Goal: Task Accomplishment & Management: Complete application form

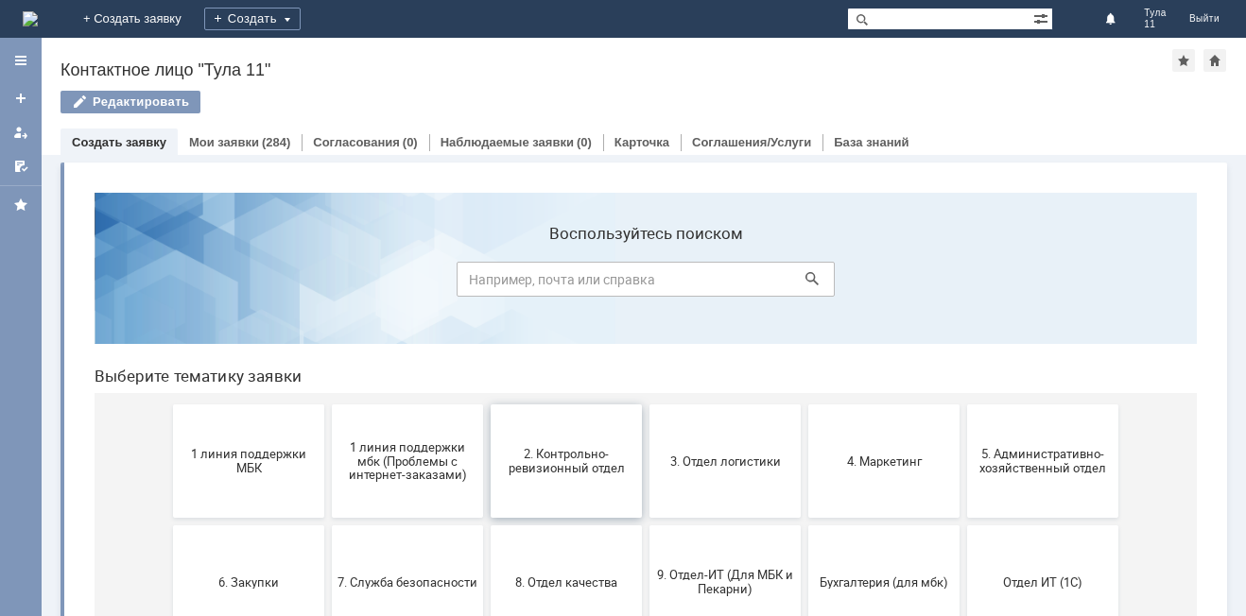
click at [564, 468] on span "2. Контрольно-ревизионный отдел" at bounding box center [566, 461] width 140 height 28
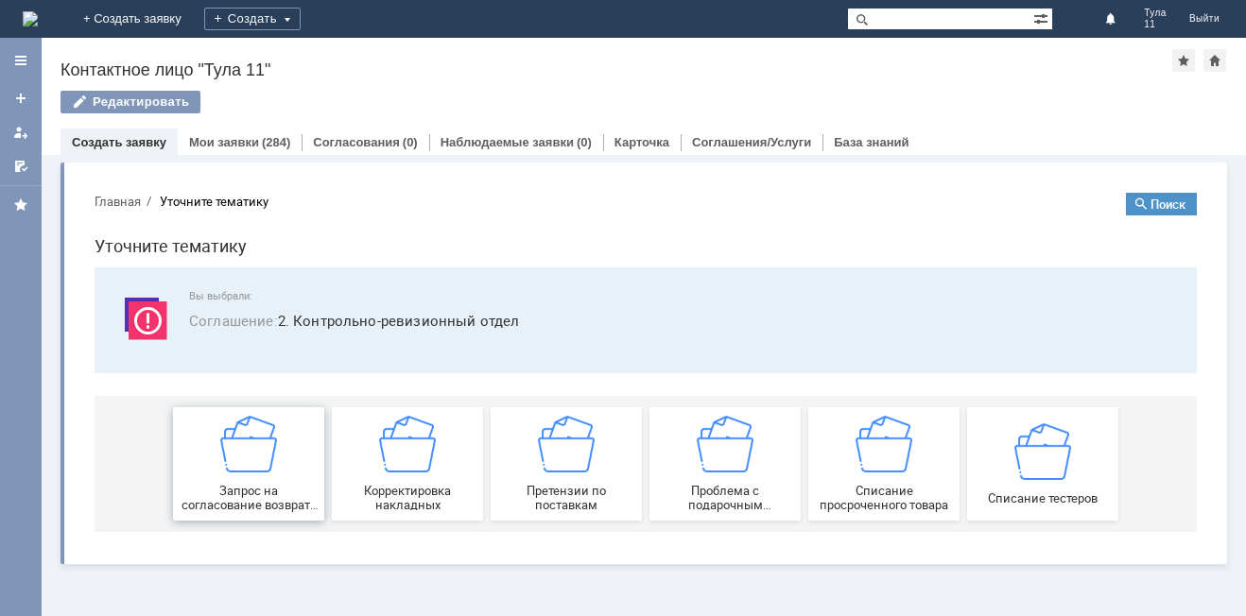
click at [235, 435] on img at bounding box center [248, 444] width 57 height 57
click at [38, 15] on img at bounding box center [30, 18] width 15 height 15
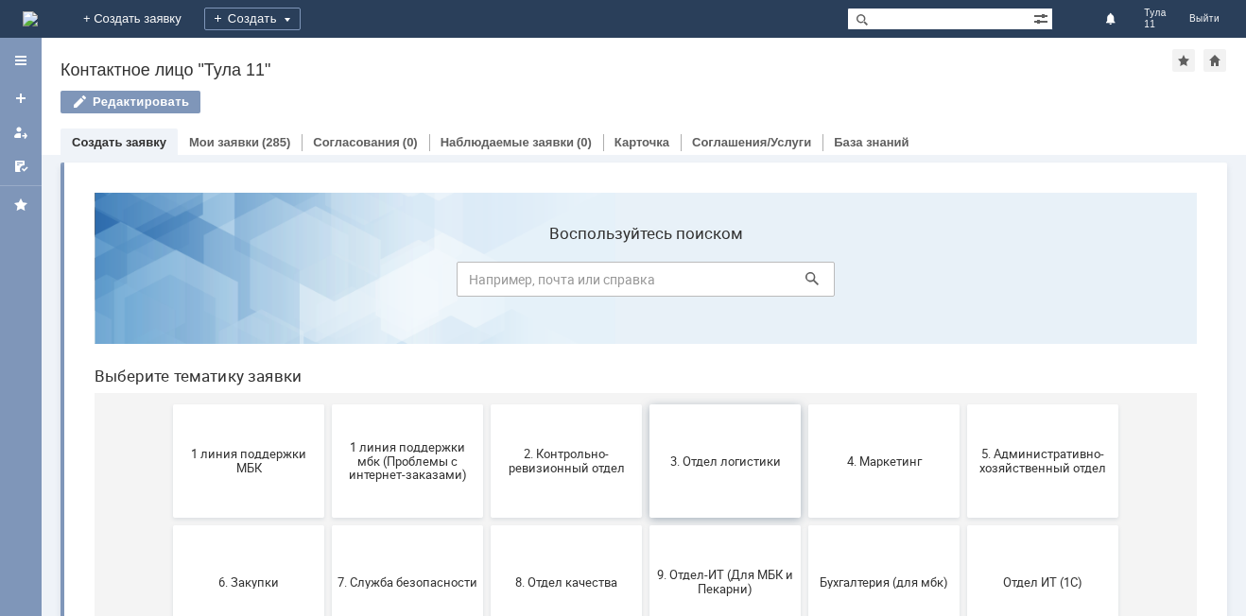
click at [707, 478] on button "3. Отдел логистики" at bounding box center [724, 461] width 151 height 113
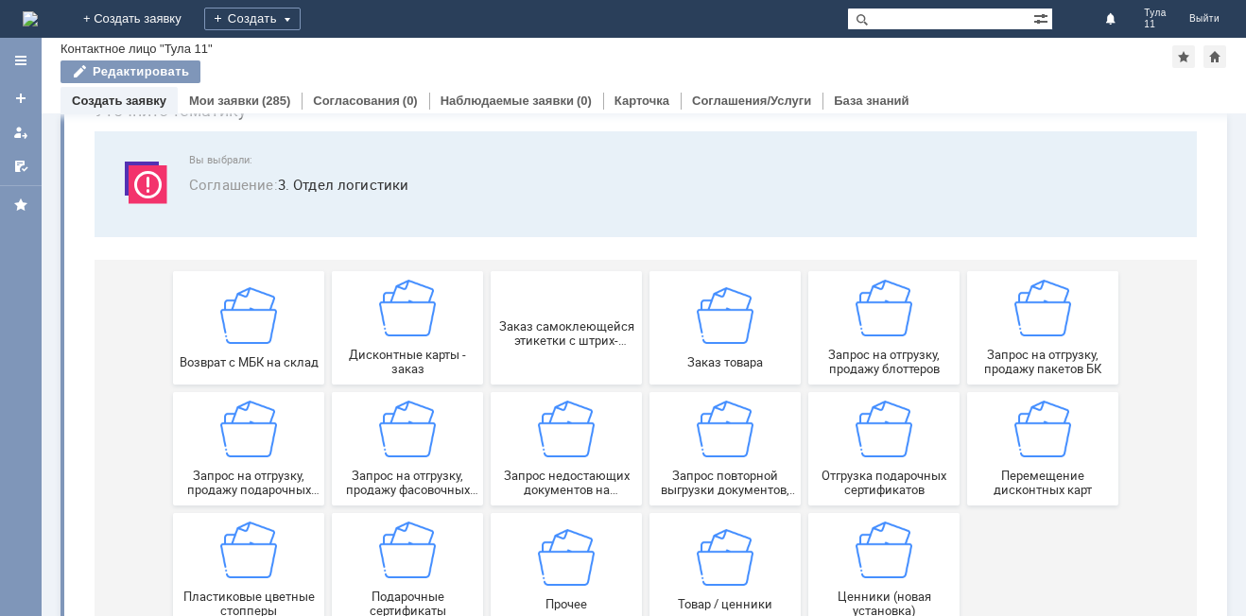
scroll to position [157, 0]
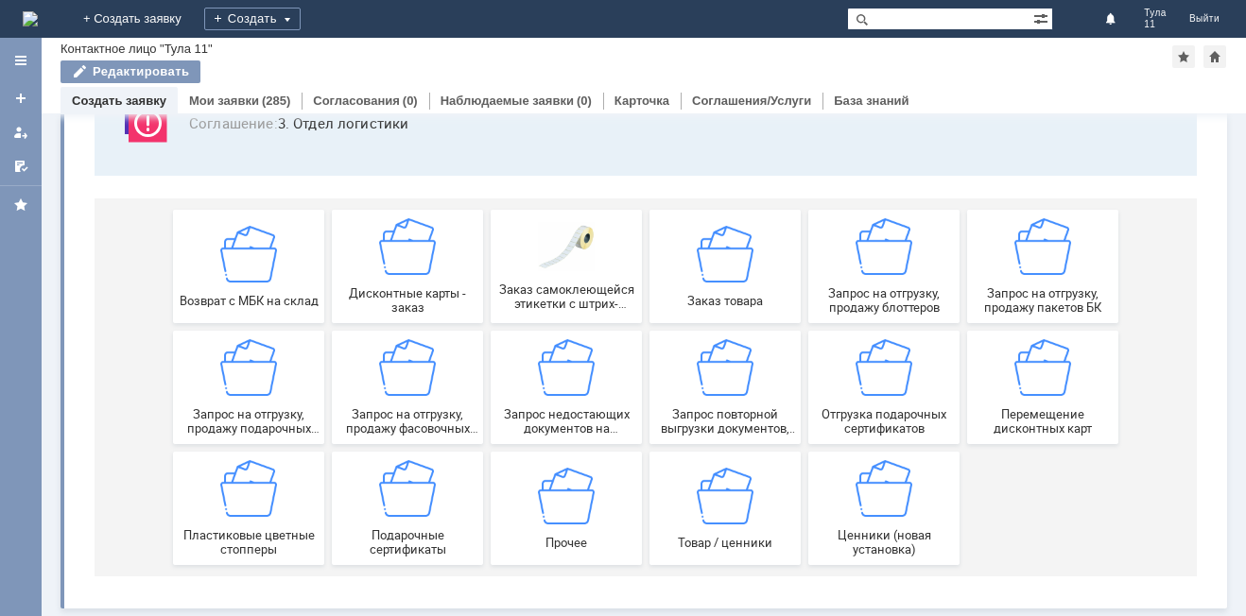
click at [38, 24] on img at bounding box center [30, 18] width 15 height 15
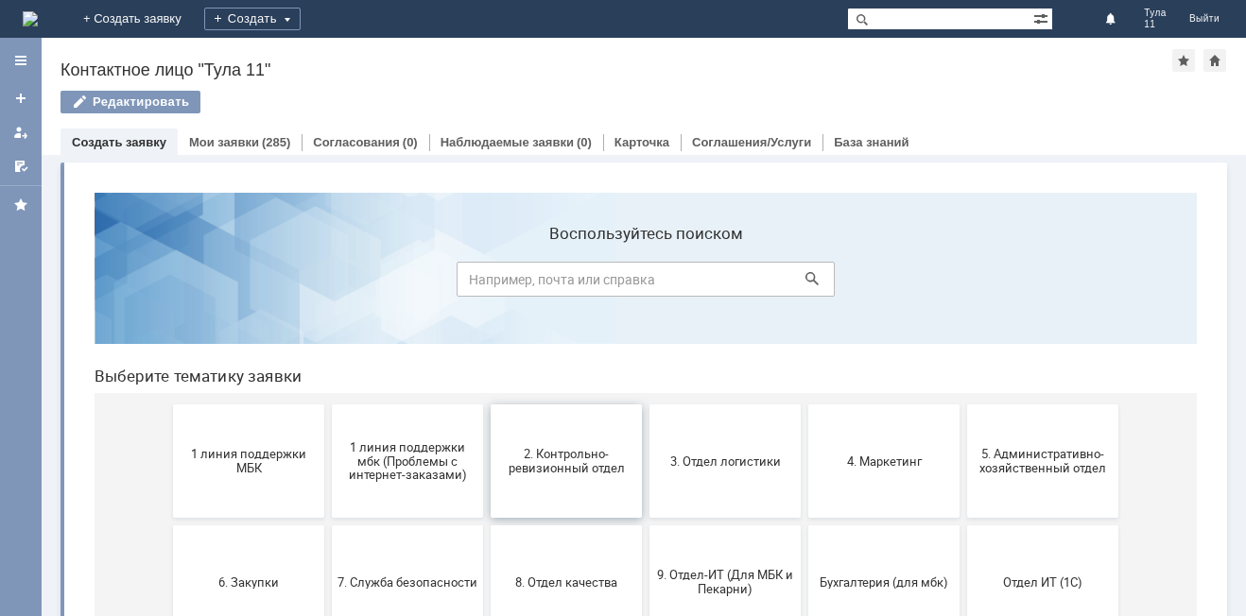
click at [561, 457] on span "2. Контрольно-ревизионный отдел" at bounding box center [566, 461] width 140 height 28
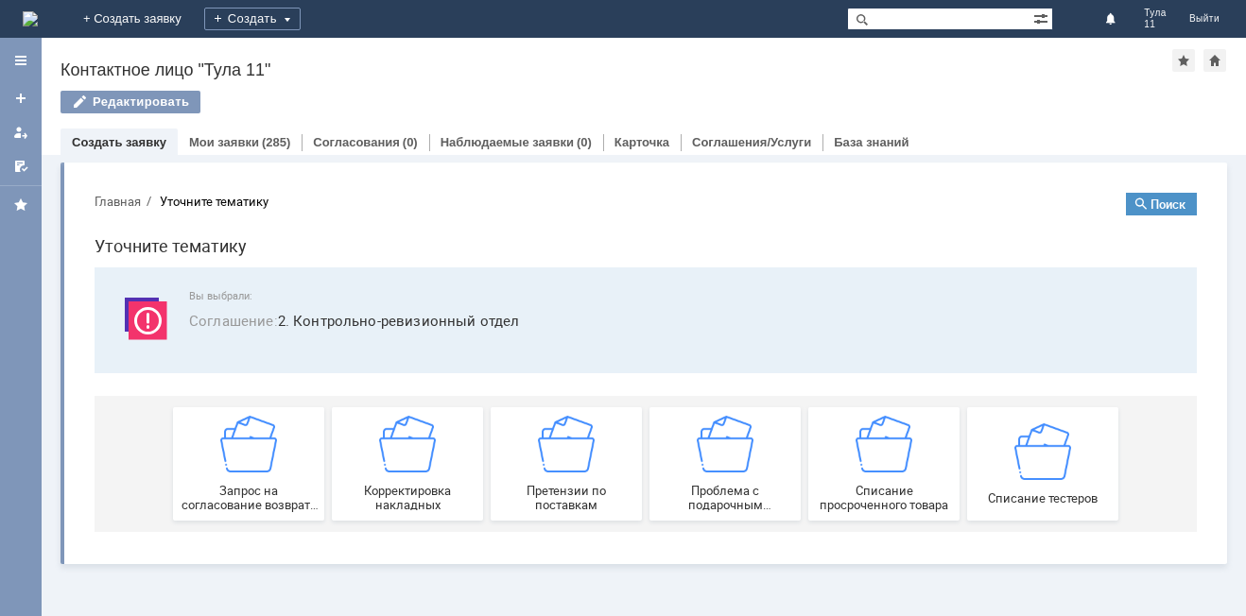
click at [38, 16] on img at bounding box center [30, 18] width 15 height 15
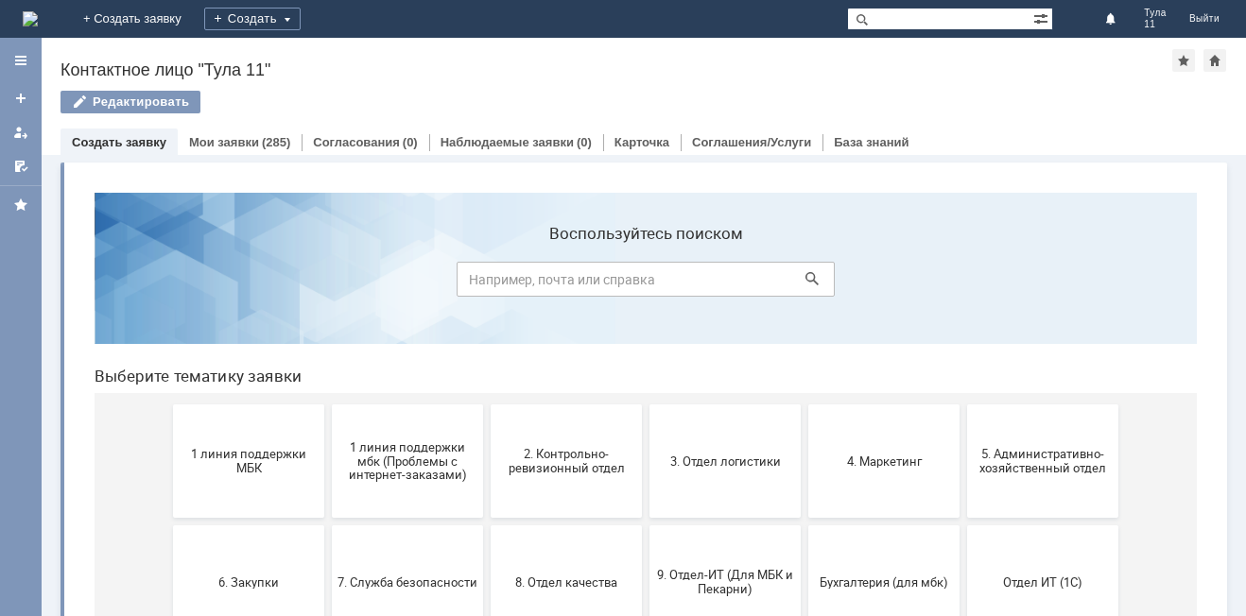
drag, startPoint x: 615, startPoint y: 454, endPoint x: 626, endPoint y: 448, distance: 11.8
click at [624, 450] on span "2. Контрольно-ревизионный отдел" at bounding box center [566, 461] width 140 height 28
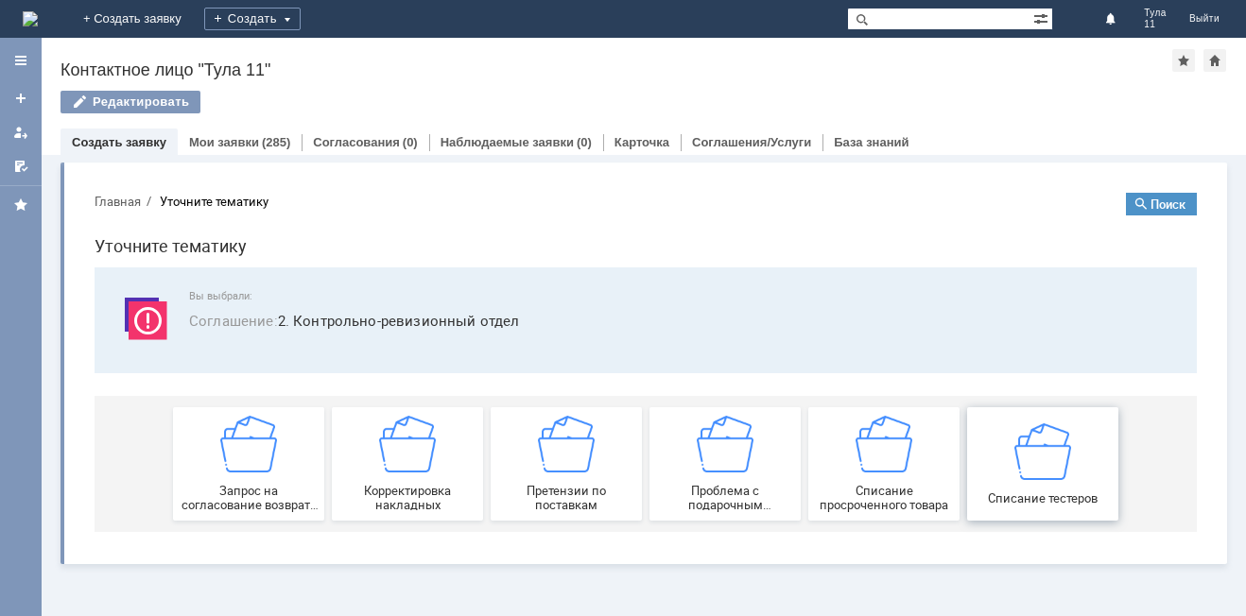
click at [1043, 461] on img at bounding box center [1042, 450] width 57 height 57
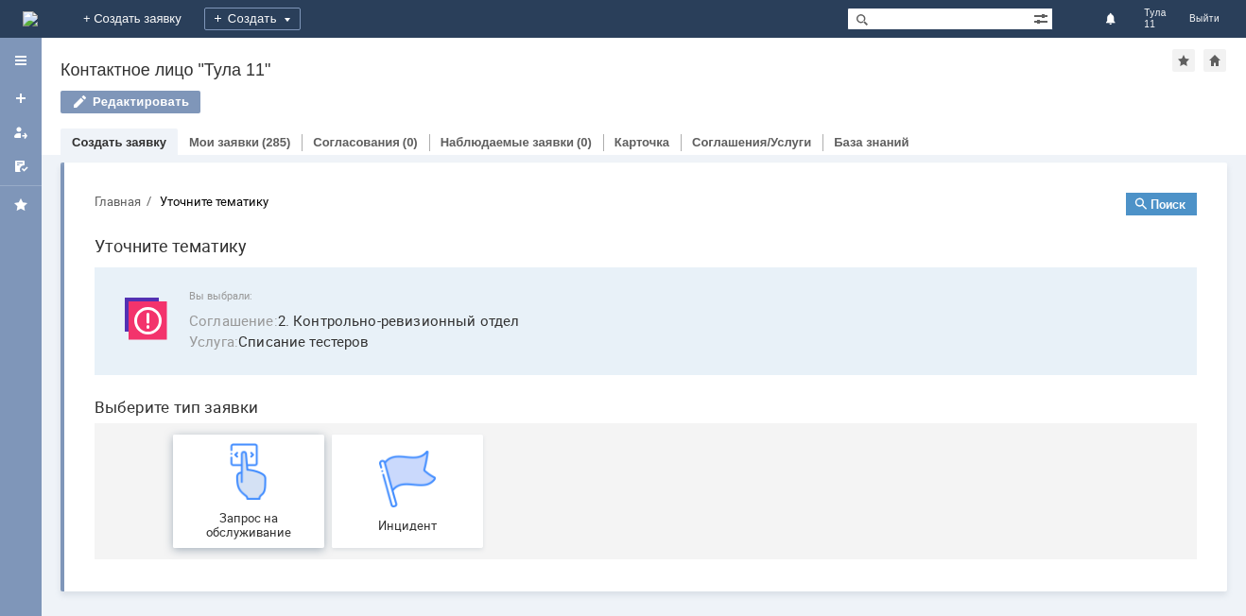
click at [294, 509] on div "Запрос на обслуживание" at bounding box center [249, 491] width 140 height 96
click at [38, 11] on img at bounding box center [30, 18] width 15 height 15
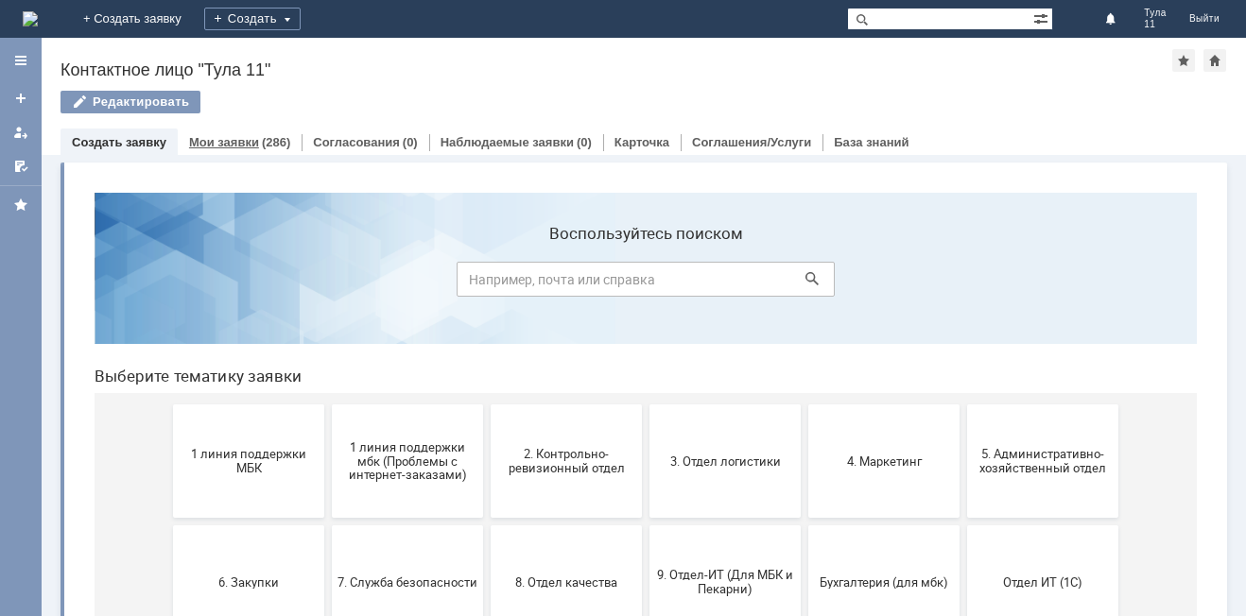
click at [231, 142] on link "Мои заявки" at bounding box center [224, 142] width 70 height 14
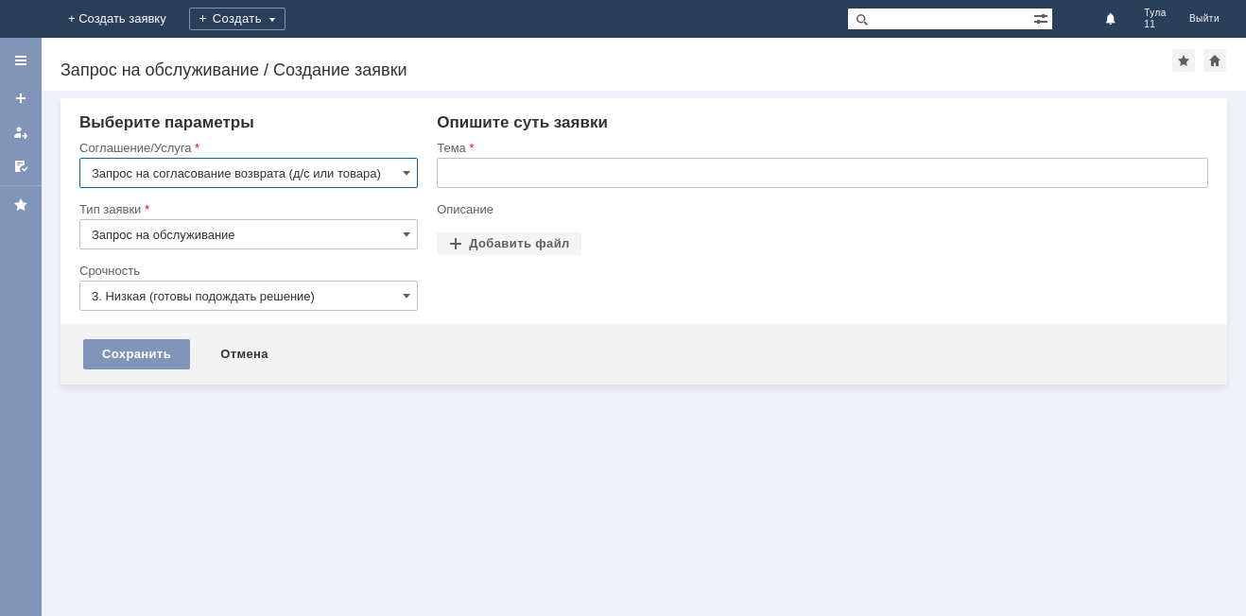
click at [258, 300] on input "3. Низкая (готовы подождать решение)" at bounding box center [248, 296] width 338 height 30
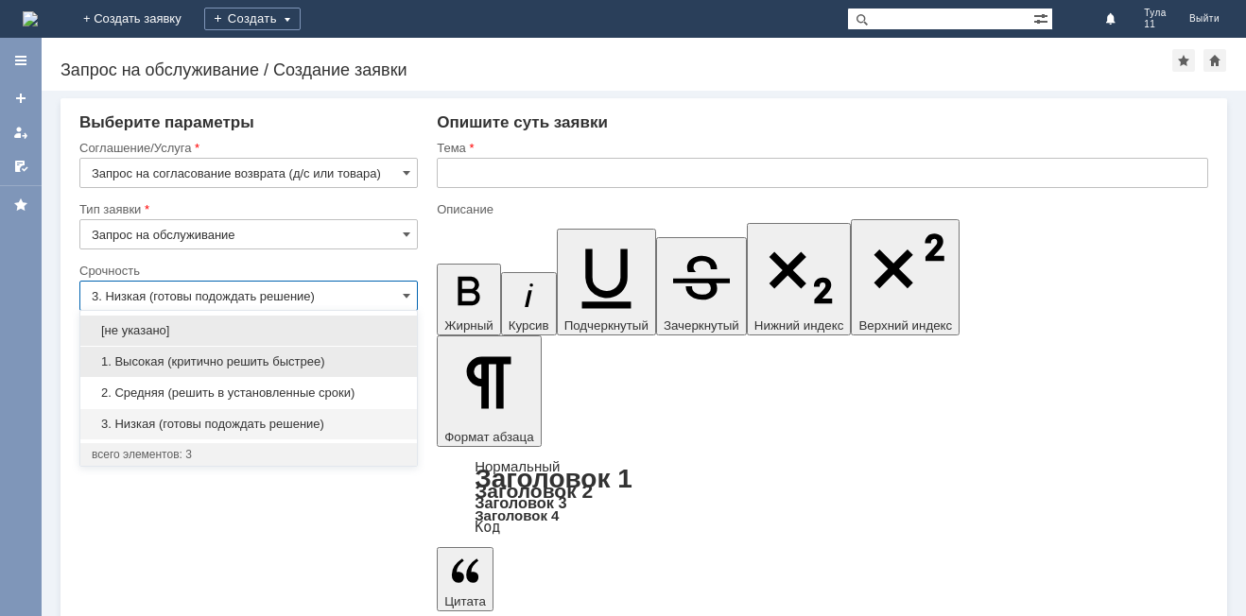
click at [218, 368] on span "1. Высокая (критично решить быстрее)" at bounding box center [249, 361] width 314 height 15
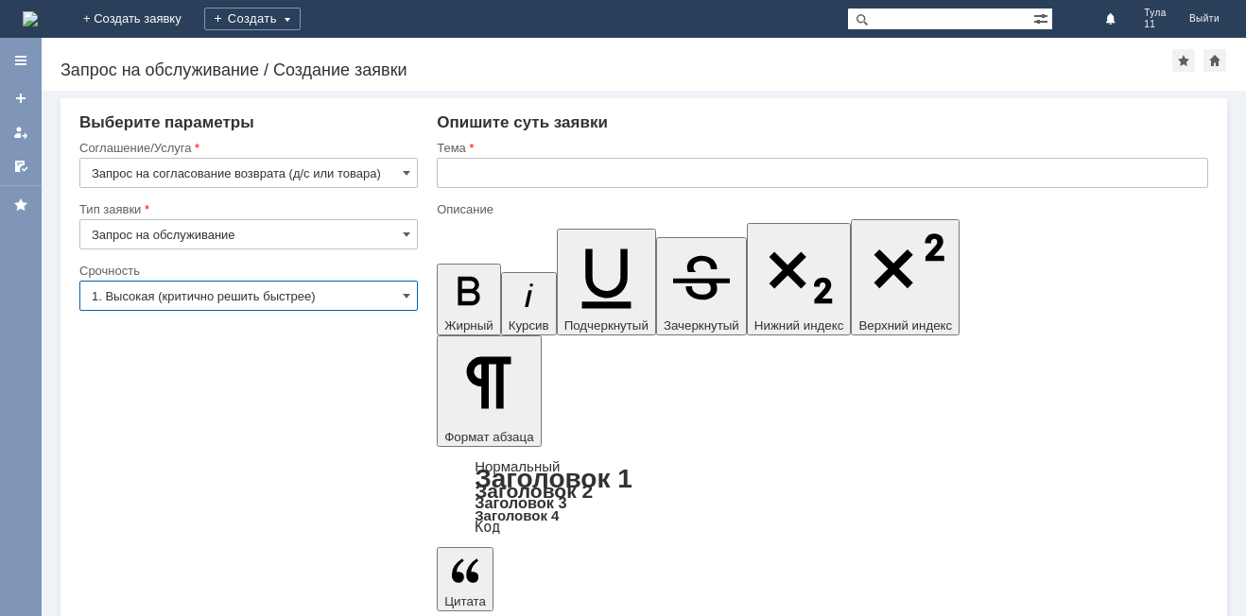
type input "1. Высокая (критично решить быстрее)"
click at [461, 181] on input "text" at bounding box center [822, 173] width 771 height 30
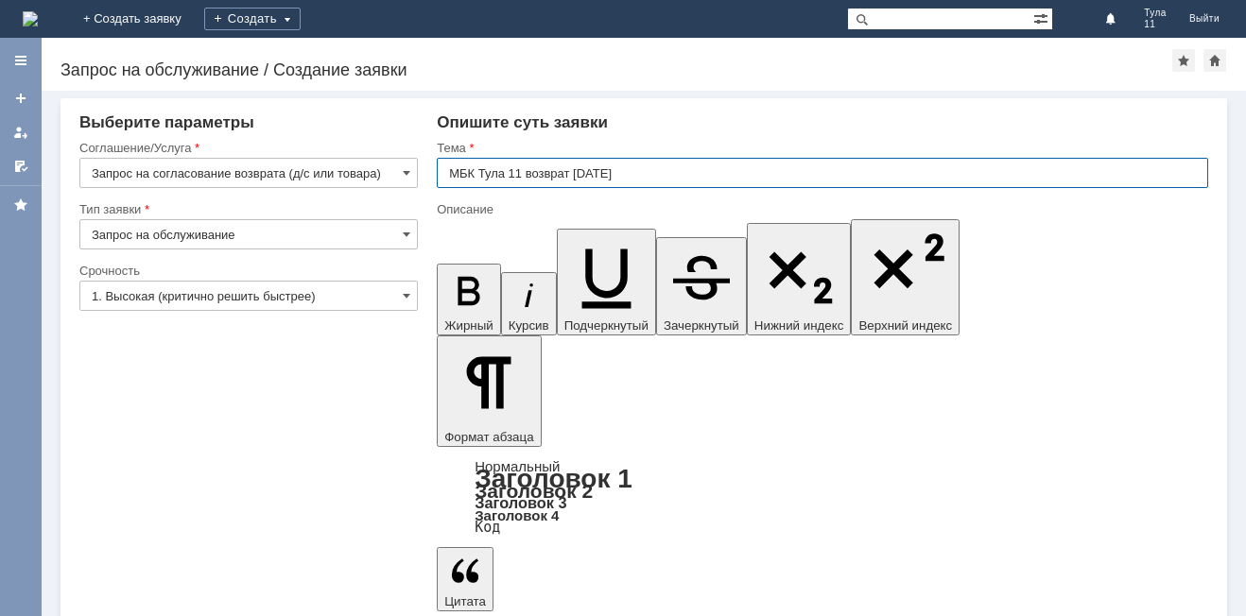
type input "МБК Тула 11 возврат [DATE]"
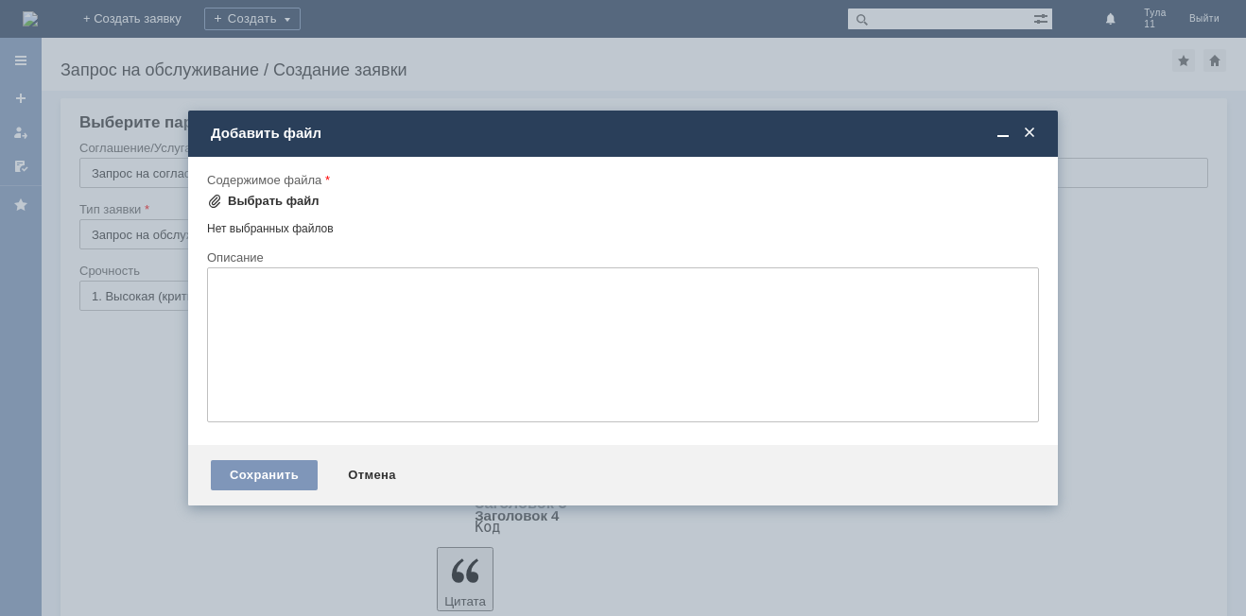
click at [267, 203] on div "Выбрать файл" at bounding box center [274, 201] width 92 height 15
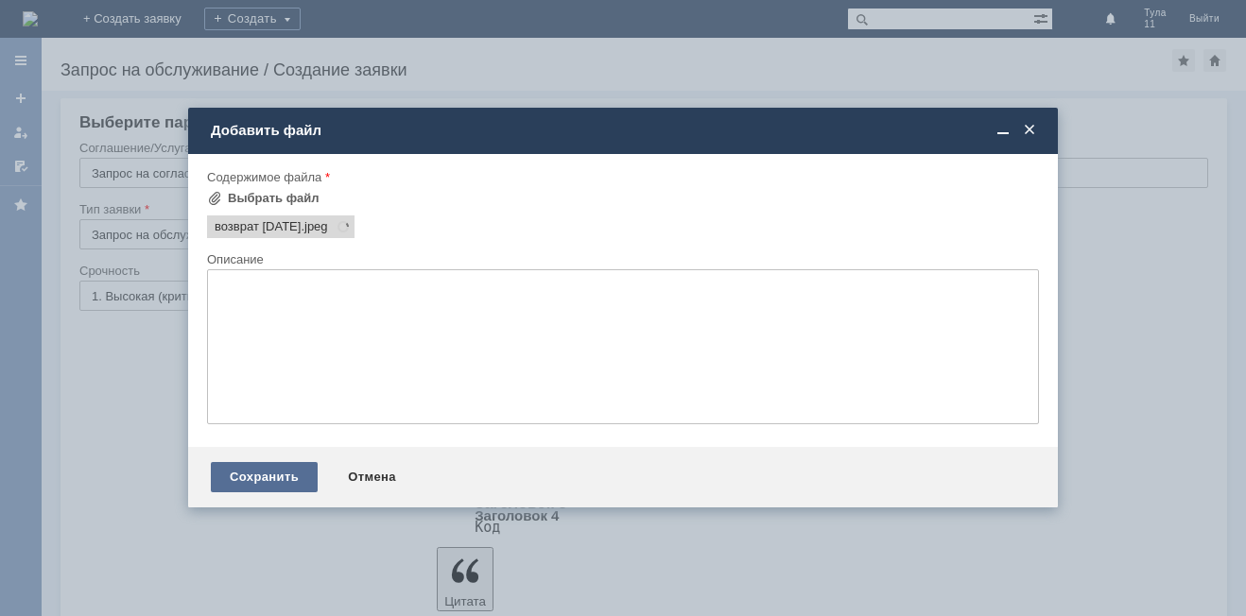
scroll to position [0, 0]
click at [262, 473] on div "Сохранить" at bounding box center [264, 477] width 107 height 30
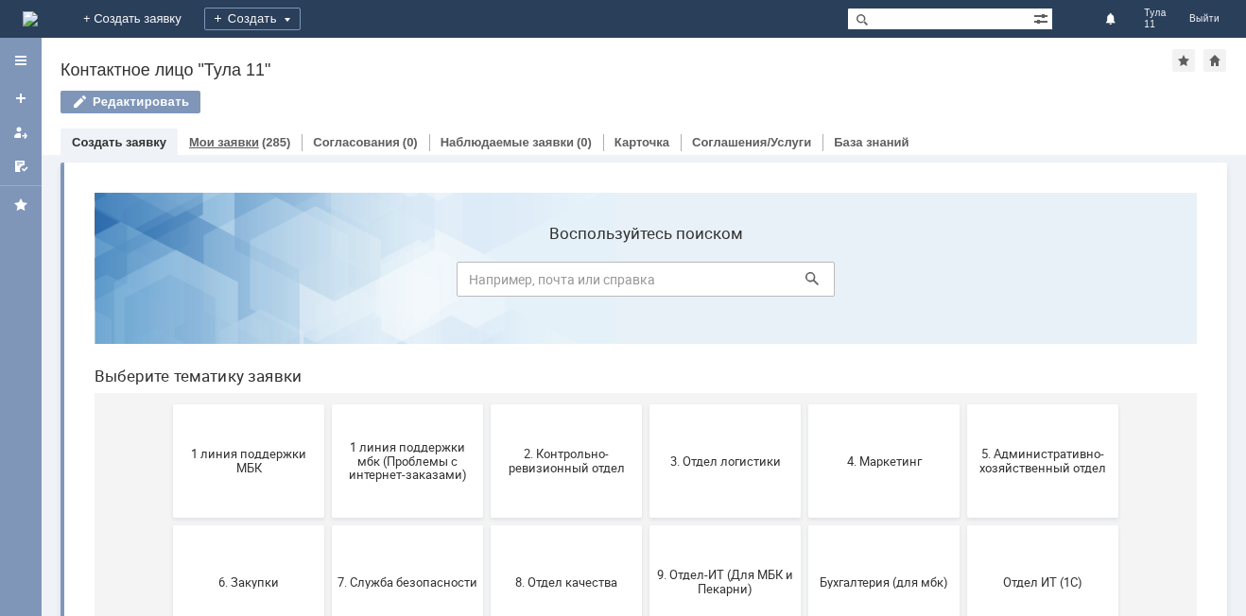
click at [220, 143] on link "Мои заявки" at bounding box center [224, 142] width 70 height 14
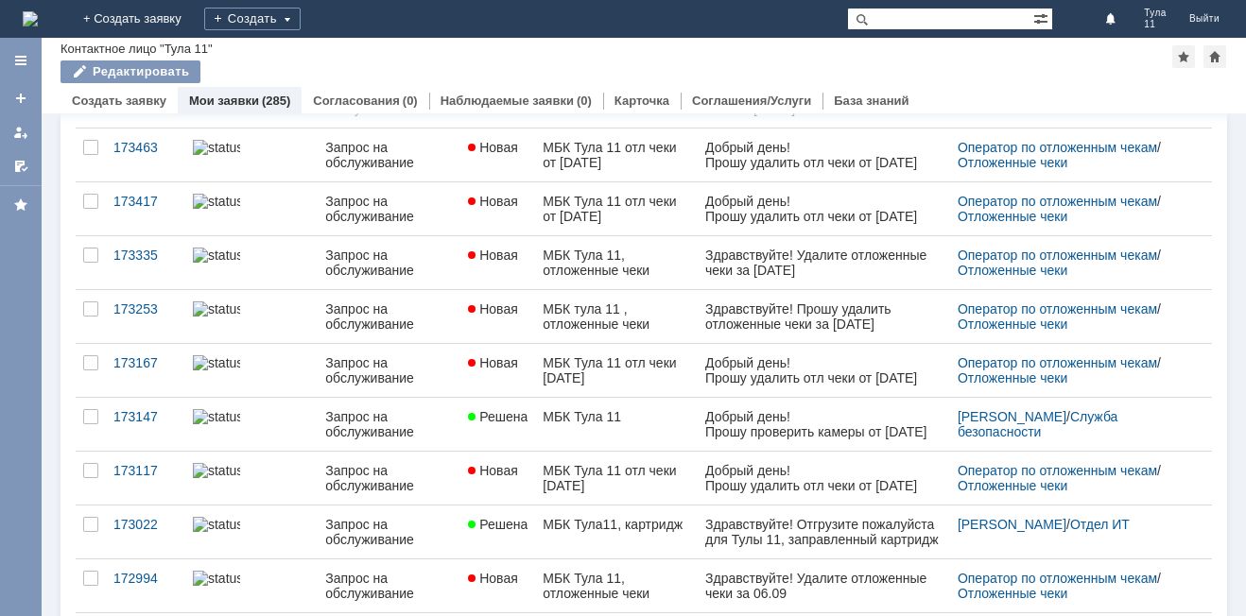
scroll to position [729, 0]
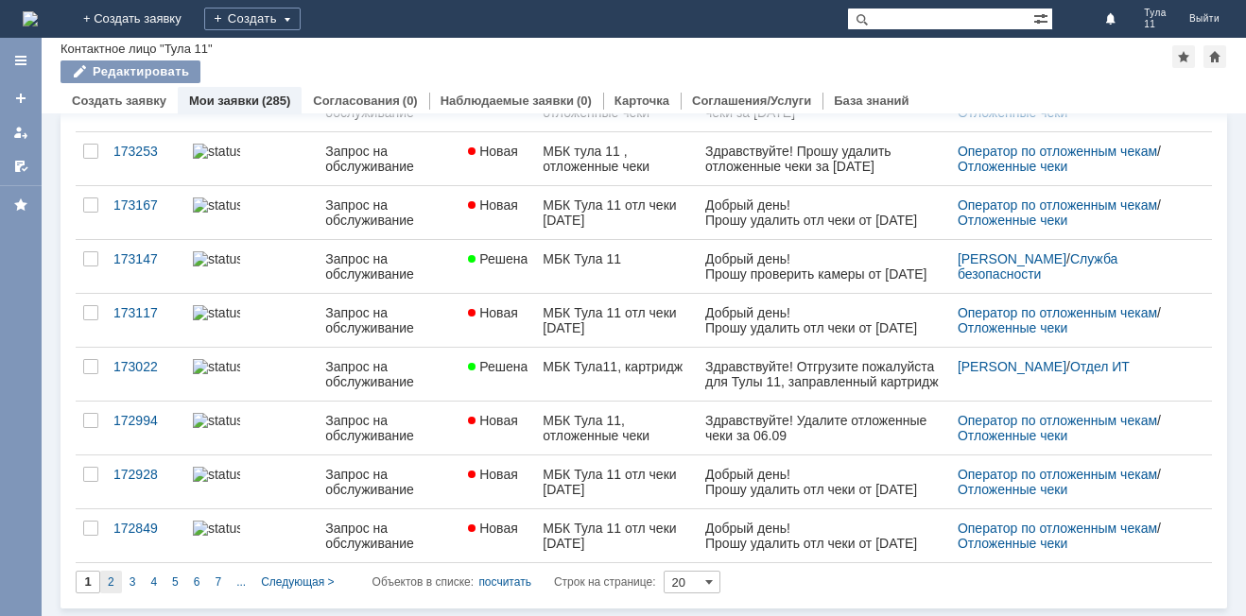
click at [101, 579] on div "2" at bounding box center [111, 582] width 22 height 23
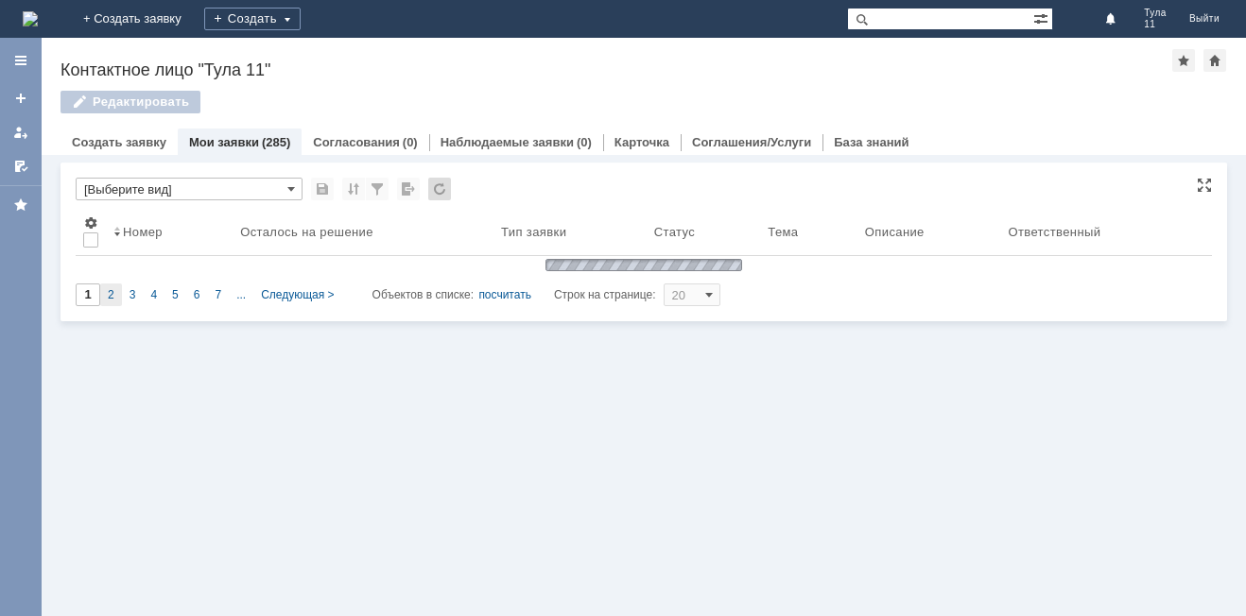
scroll to position [0, 0]
type input "2"
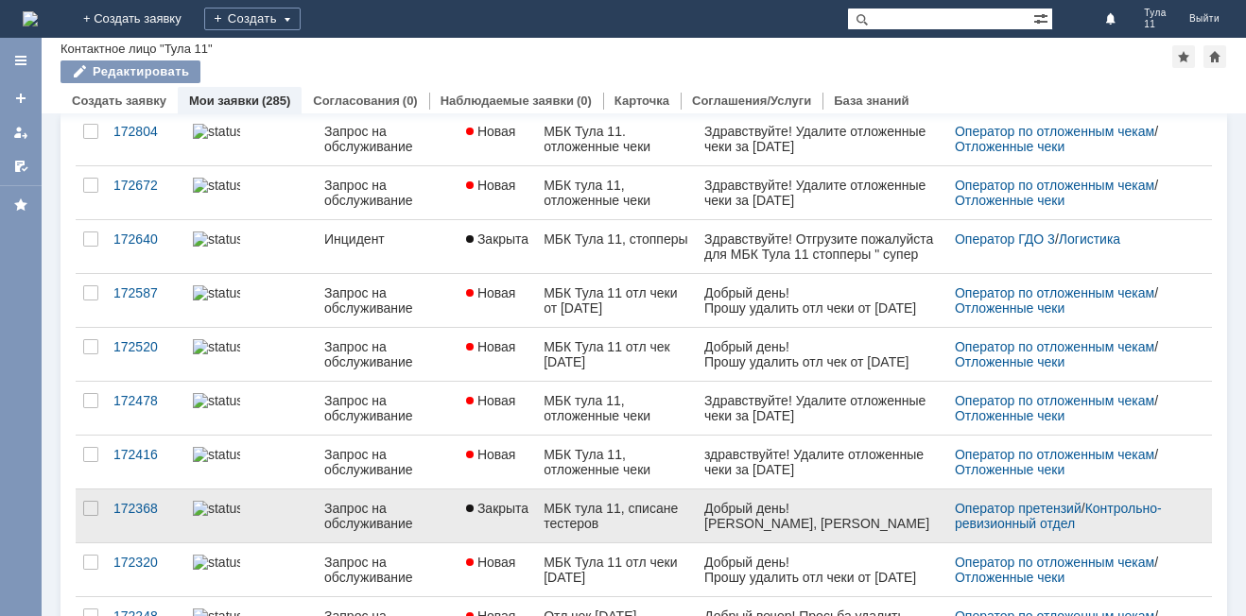
click at [717, 526] on div "Куренкова Анна, МБК Тула 11." at bounding box center [820, 531] width 235 height 30
click at [635, 528] on div "МБК тула 11, списане тестеров" at bounding box center [615, 516] width 145 height 30
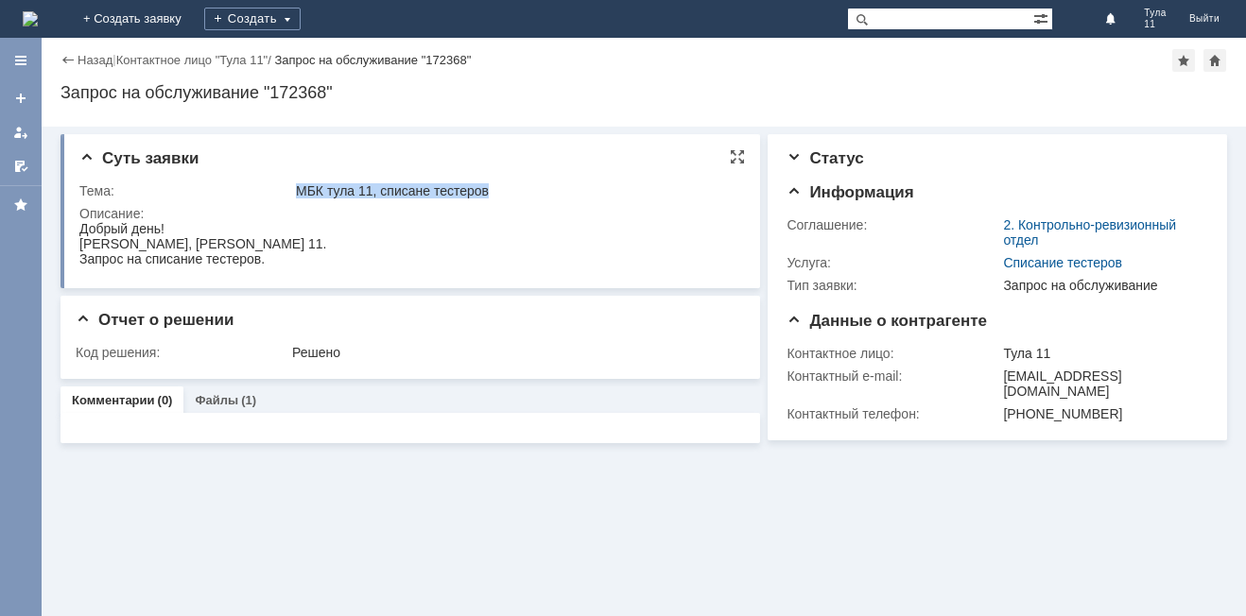
drag, startPoint x: 295, startPoint y: 182, endPoint x: 511, endPoint y: 186, distance: 216.5
click at [511, 186] on td "МБК тула 11, списане тестеров" at bounding box center [515, 191] width 446 height 23
copy div "МБК тула 11, списане тестеров"
click at [78, 226] on div "Суть заявки Тема: МБК тула 11, списане тестеров Описание:" at bounding box center [409, 211] width 699 height 154
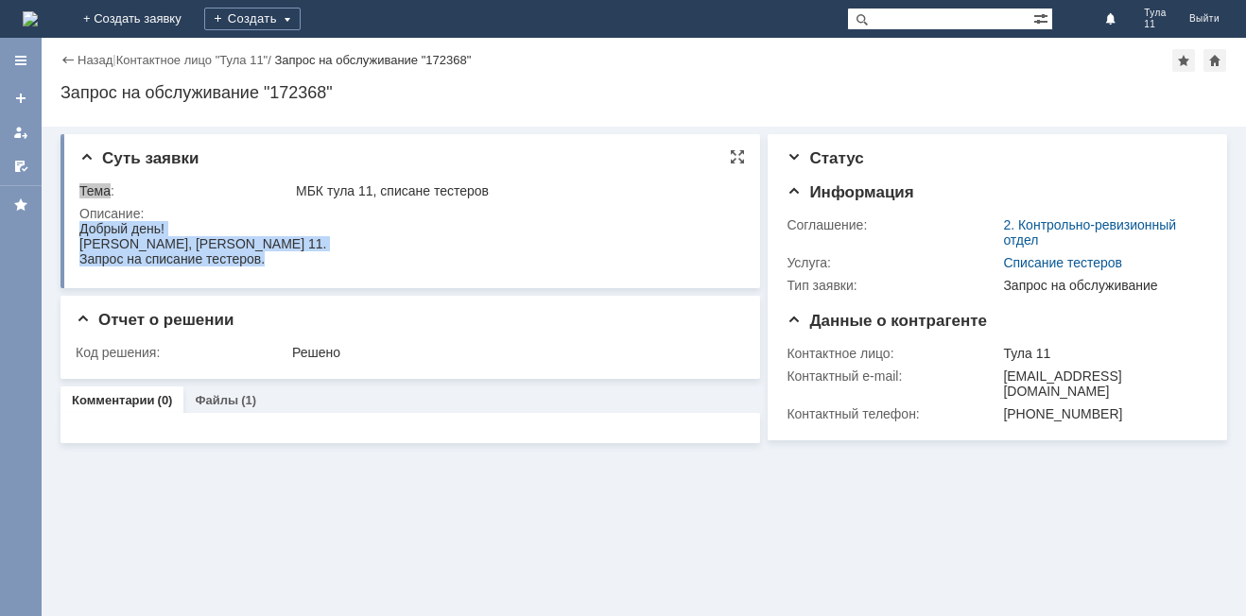
drag, startPoint x: 264, startPoint y: 253, endPoint x: 152, endPoint y: 455, distance: 230.1
click at [79, 233] on html "Добрый день! Куренкова Анна, МБК Тула 11. Запрос на списание тестеров." at bounding box center [408, 243] width 658 height 45
copy body "Добрый день! Куренкова Анна, МБК Тула 11. Запрос на списание тестеров."
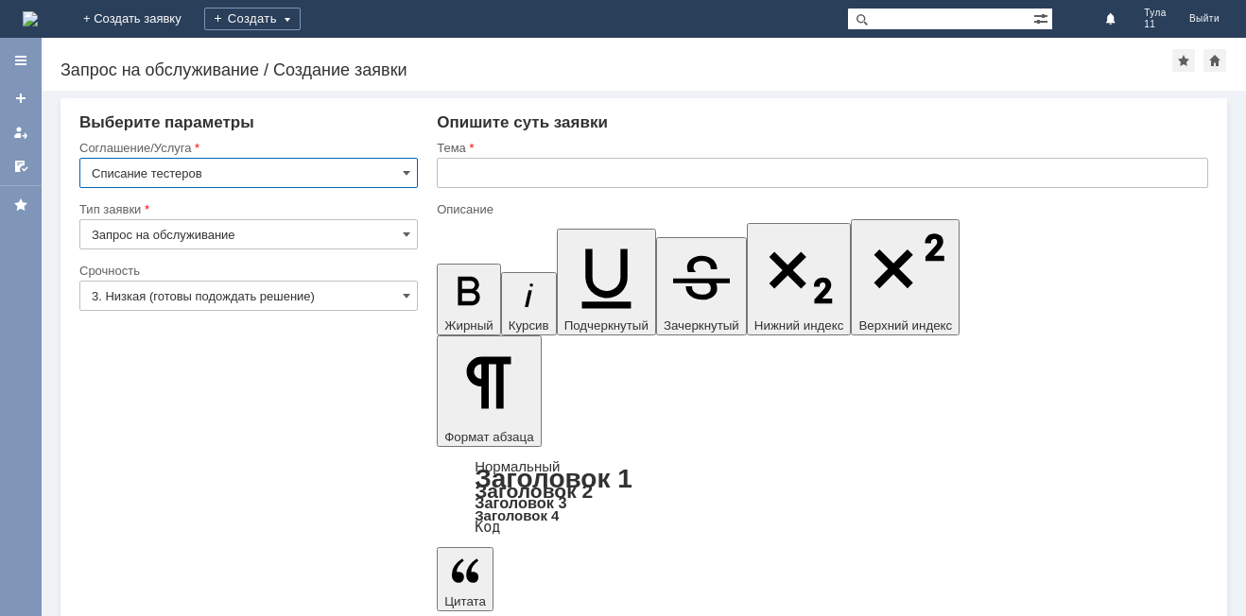
click at [475, 180] on input "text" at bounding box center [822, 173] width 771 height 30
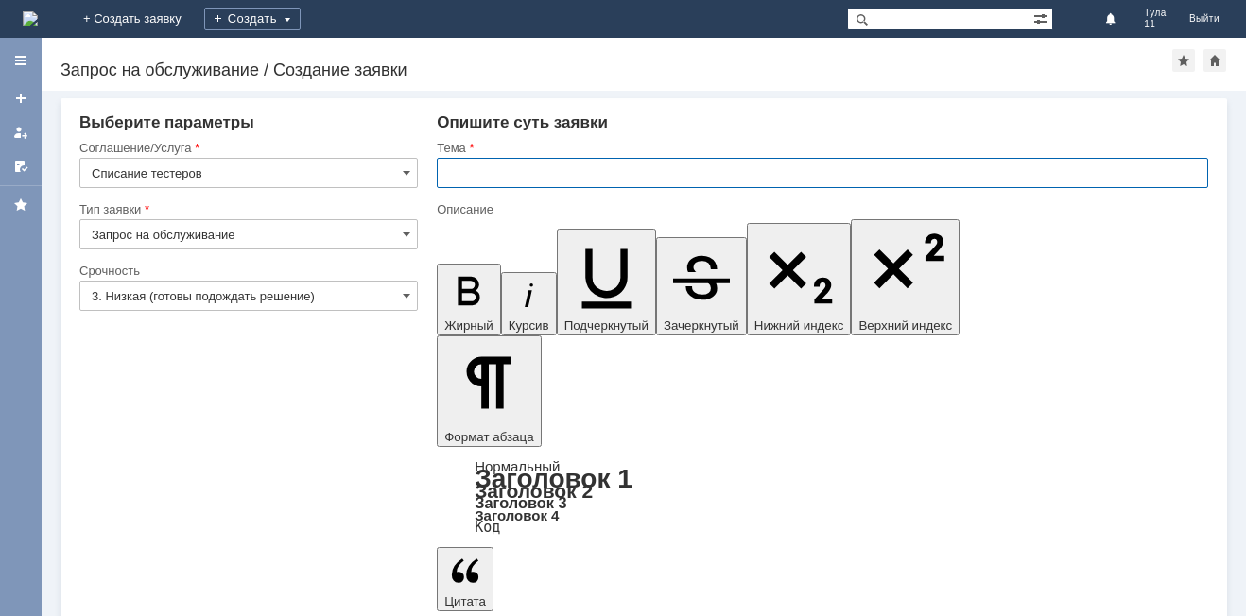
paste input "МБК тула 11, списане тестеров"
type input "МБК тула 11, списане тестеров"
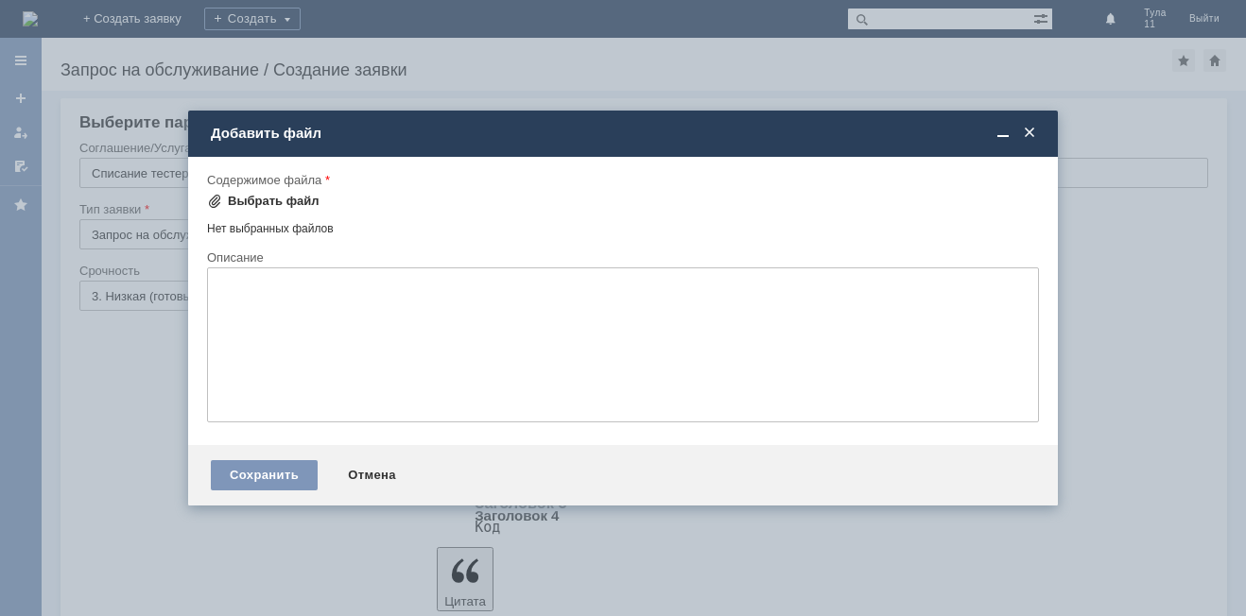
click at [298, 200] on div "Выбрать файл" at bounding box center [274, 201] width 92 height 15
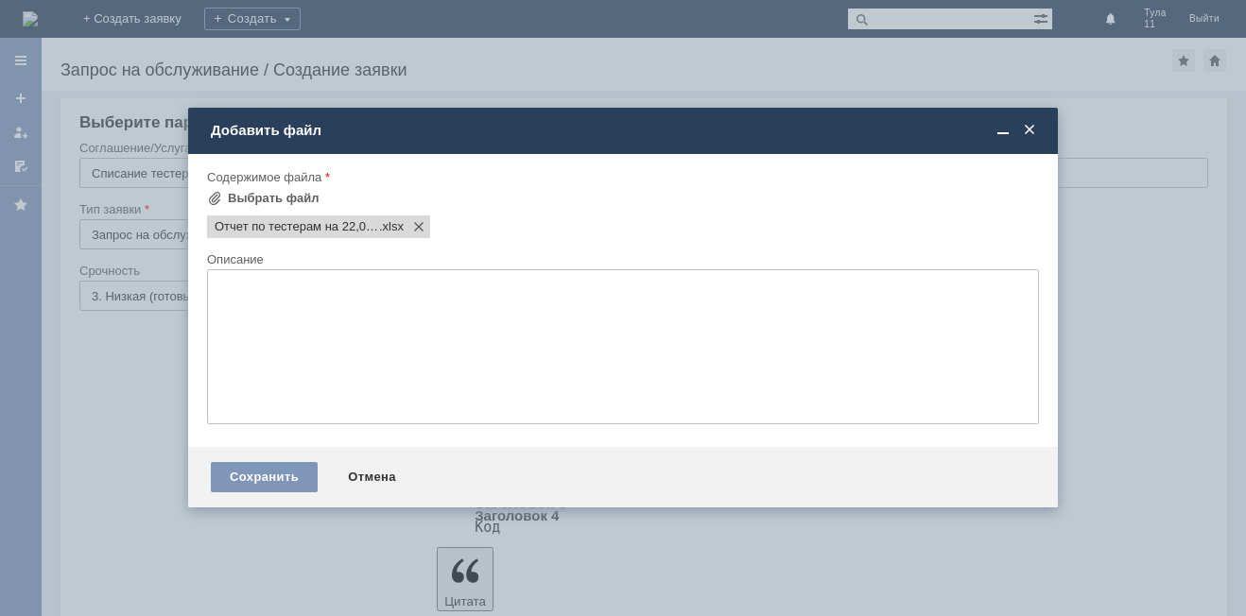
click at [293, 492] on div "Сохранить Отмена" at bounding box center [622, 477] width 869 height 60
click at [292, 486] on div "Сохранить" at bounding box center [264, 477] width 107 height 30
